Goal: Information Seeking & Learning: Learn about a topic

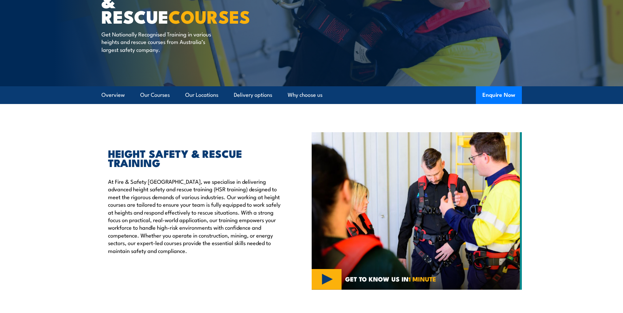
scroll to position [99, 0]
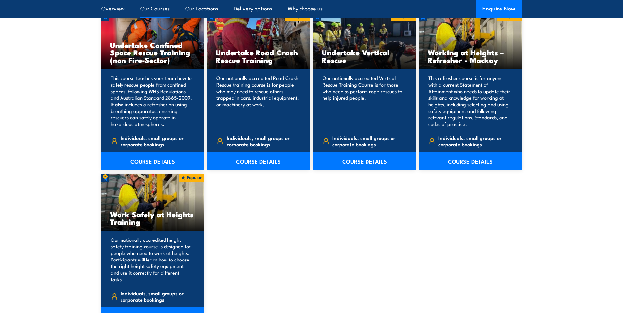
scroll to position [722, 0]
click at [153, 245] on p "Our nationally accredited height safety training course is designed for people …" at bounding box center [152, 260] width 82 height 46
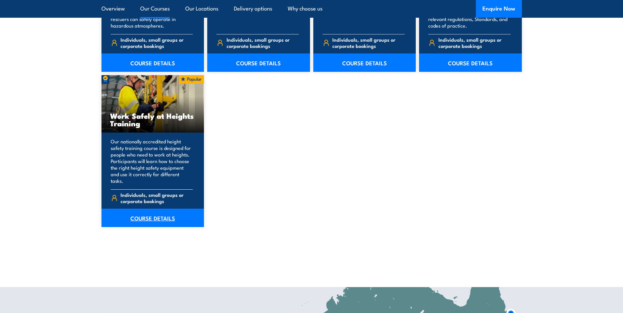
scroll to position [821, 0]
click at [155, 211] on link "COURSE DETAILS" at bounding box center [153, 218] width 103 height 18
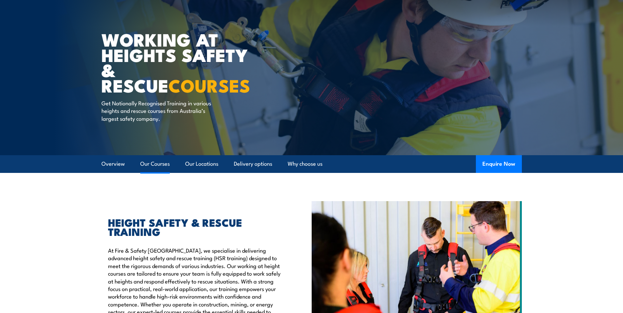
scroll to position [33, 0]
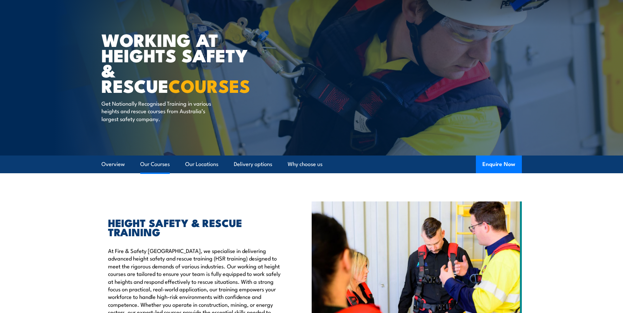
click at [153, 164] on link "Our Courses" at bounding box center [155, 164] width 30 height 17
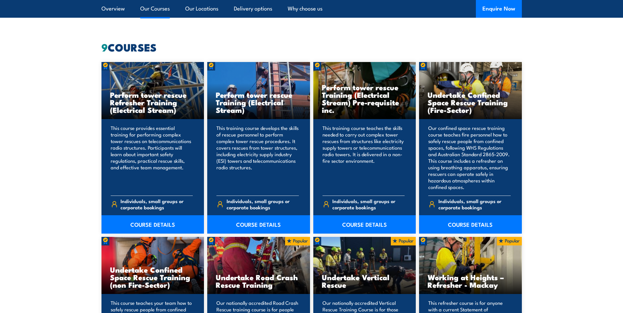
scroll to position [498, 0]
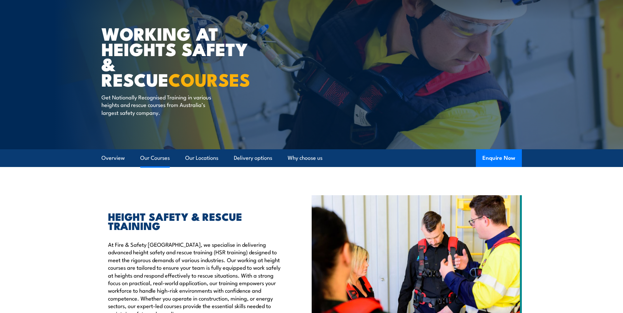
click at [153, 157] on link "Our Courses" at bounding box center [155, 157] width 30 height 17
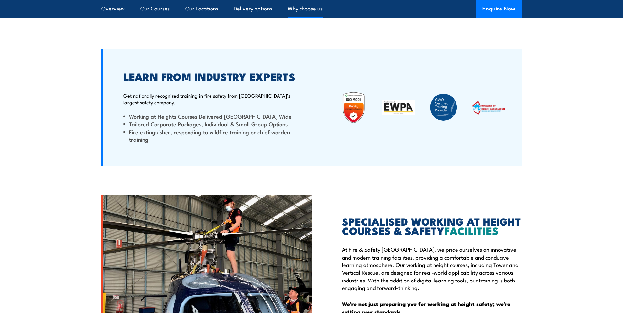
scroll to position [1549, 0]
